Goal: Find specific page/section: Find specific page/section

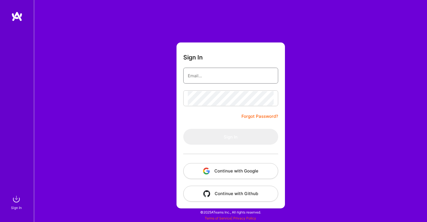
type input "[PERSON_NAME][EMAIL_ADDRESS][DOMAIN_NAME]"
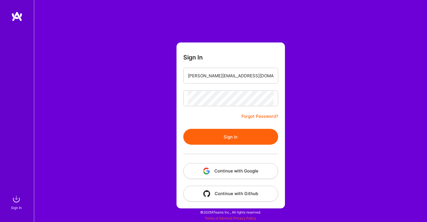
click at [231, 136] on button "Sign In" at bounding box center [230, 137] width 95 height 16
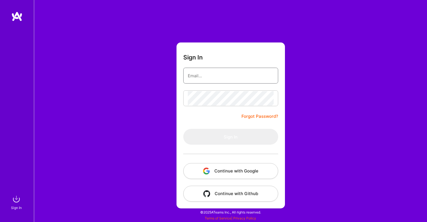
type input "[PERSON_NAME][EMAIL_ADDRESS][DOMAIN_NAME]"
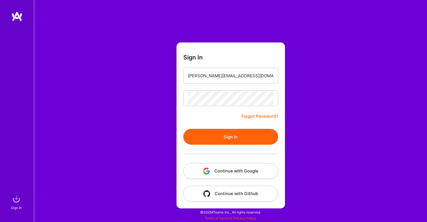
click at [231, 133] on button "Sign In" at bounding box center [230, 137] width 95 height 16
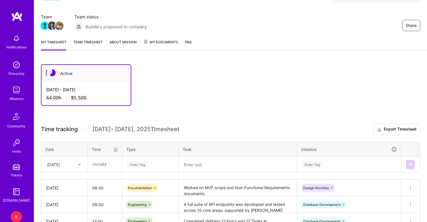
scroll to position [36, 0]
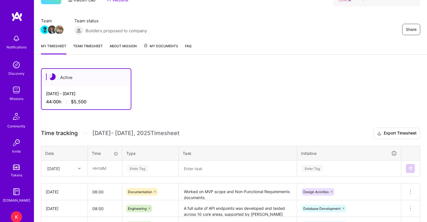
click at [92, 45] on link "Team timesheet" at bounding box center [88, 48] width 30 height 11
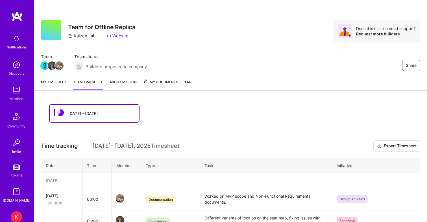
click at [18, 93] on img at bounding box center [16, 89] width 11 height 11
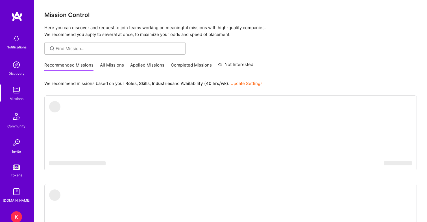
click at [157, 65] on link "Applied Missions" at bounding box center [147, 66] width 34 height 9
